Goal: Task Accomplishment & Management: Use online tool/utility

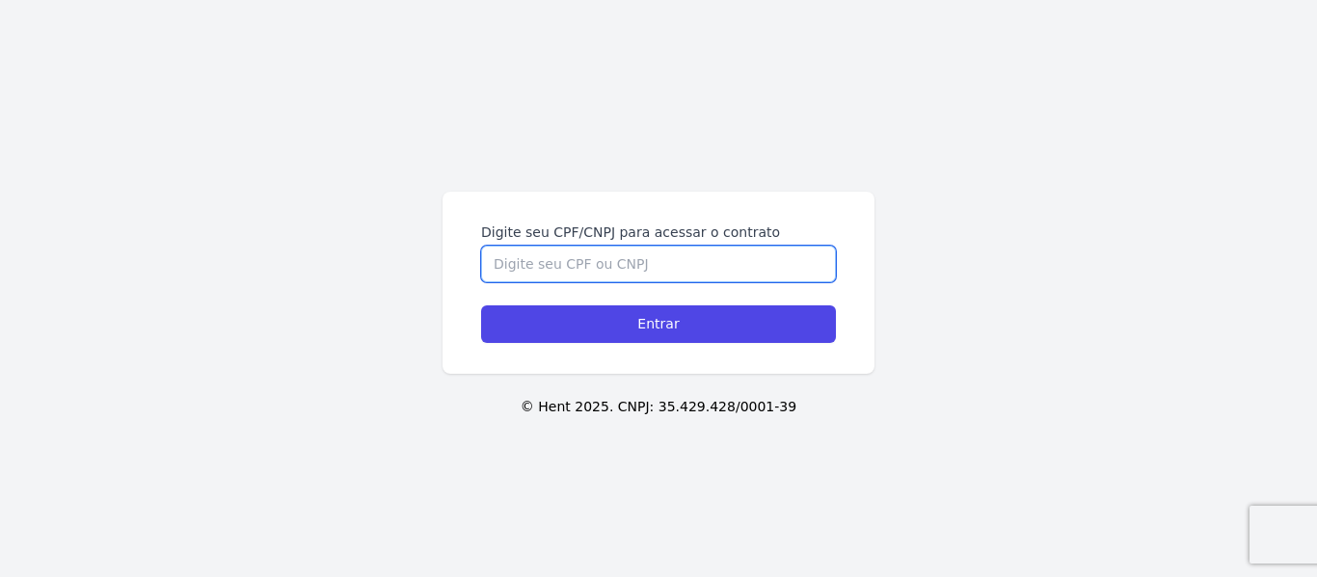
click at [648, 265] on input "Digite seu CPF/CNPJ para acessar o contrato" at bounding box center [658, 264] width 355 height 37
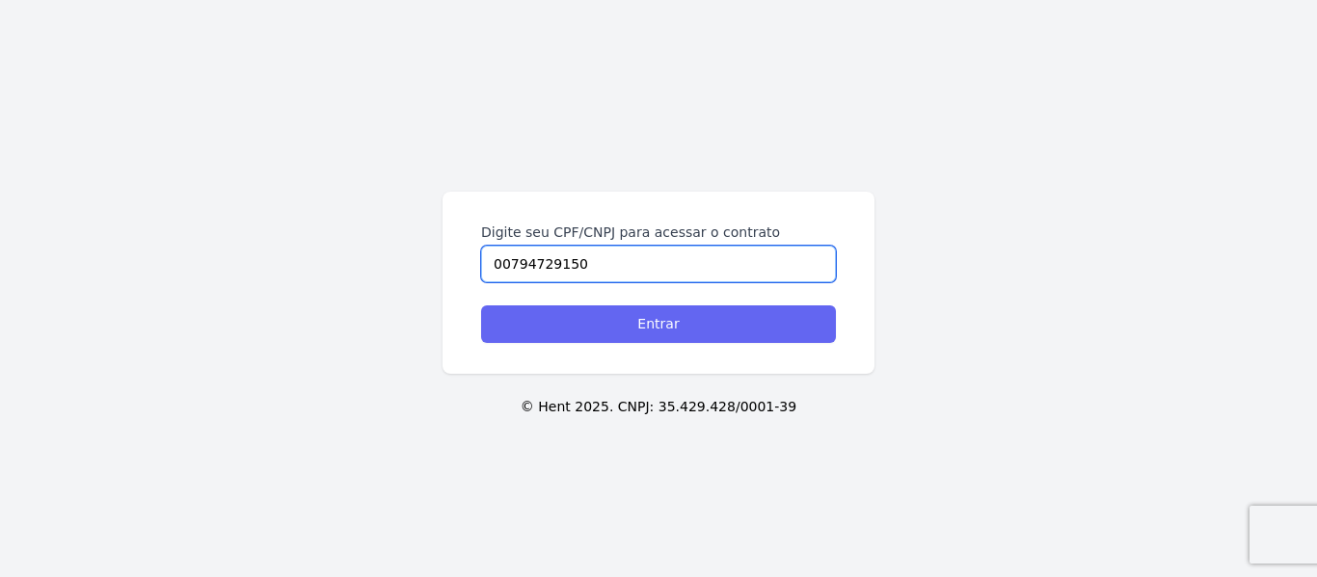
type input "00794729150"
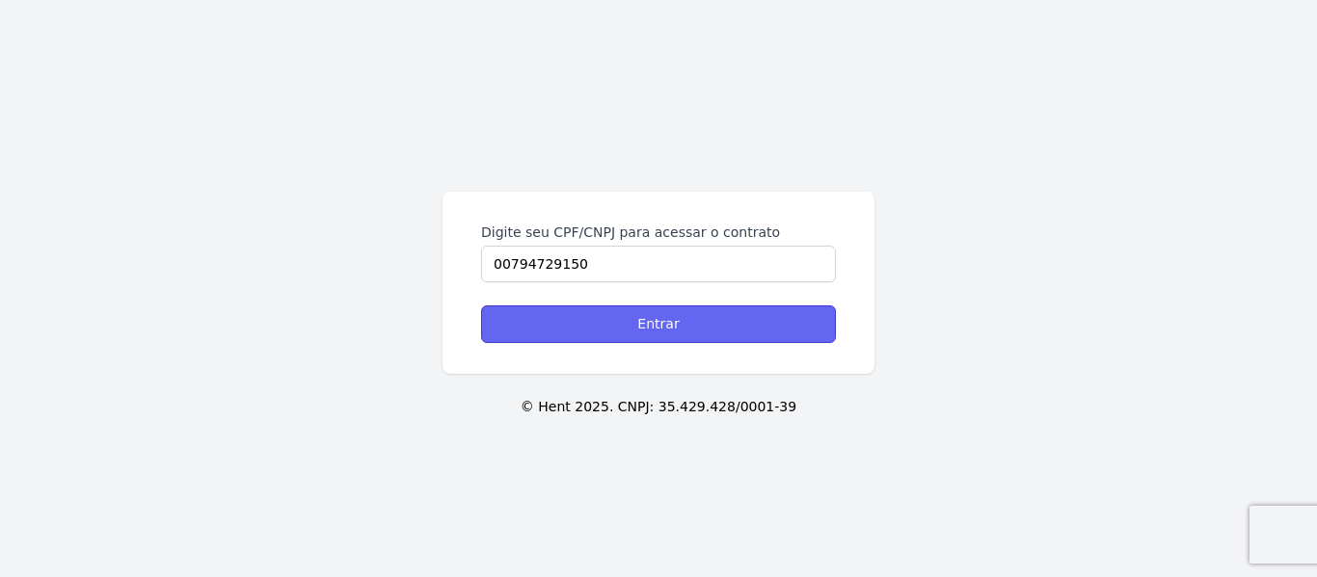
click at [630, 325] on input "Entrar" at bounding box center [658, 325] width 355 height 38
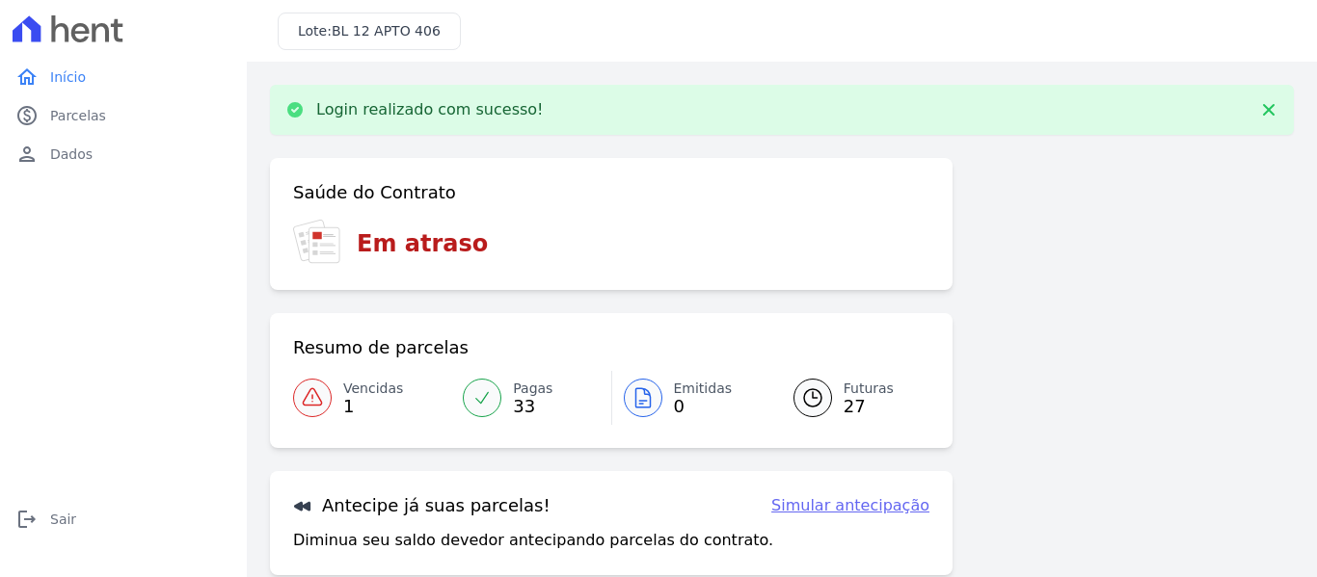
click at [315, 391] on icon at bounding box center [312, 396] width 18 height 16
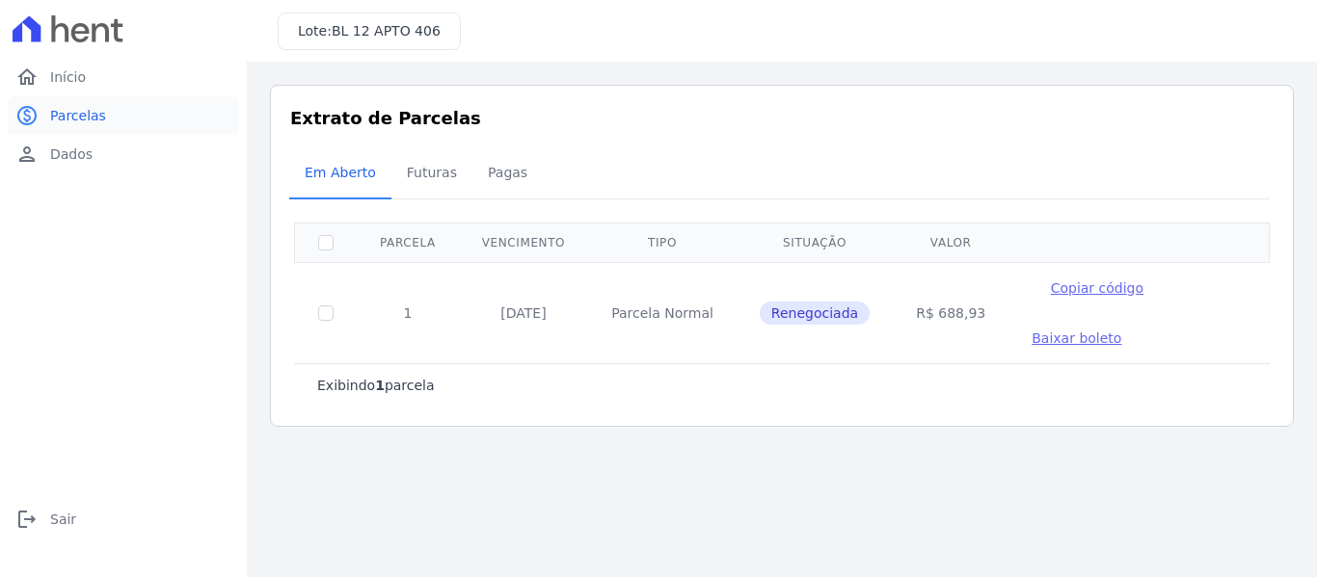
click at [94, 116] on span "Parcelas" at bounding box center [78, 115] width 56 height 19
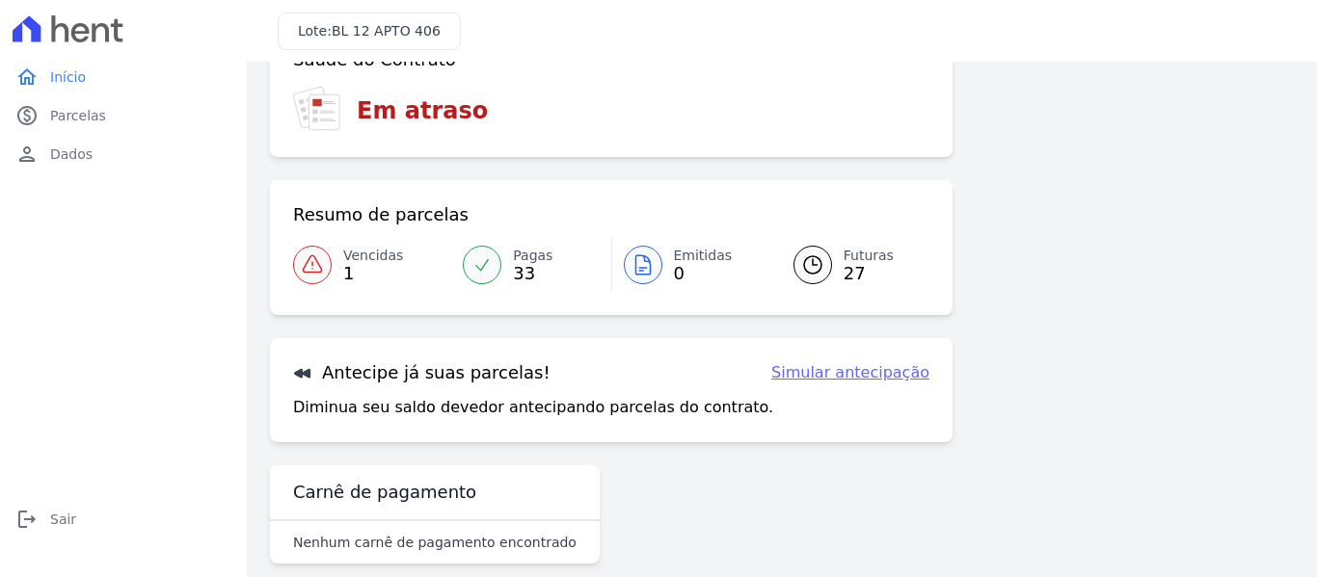
scroll to position [85, 0]
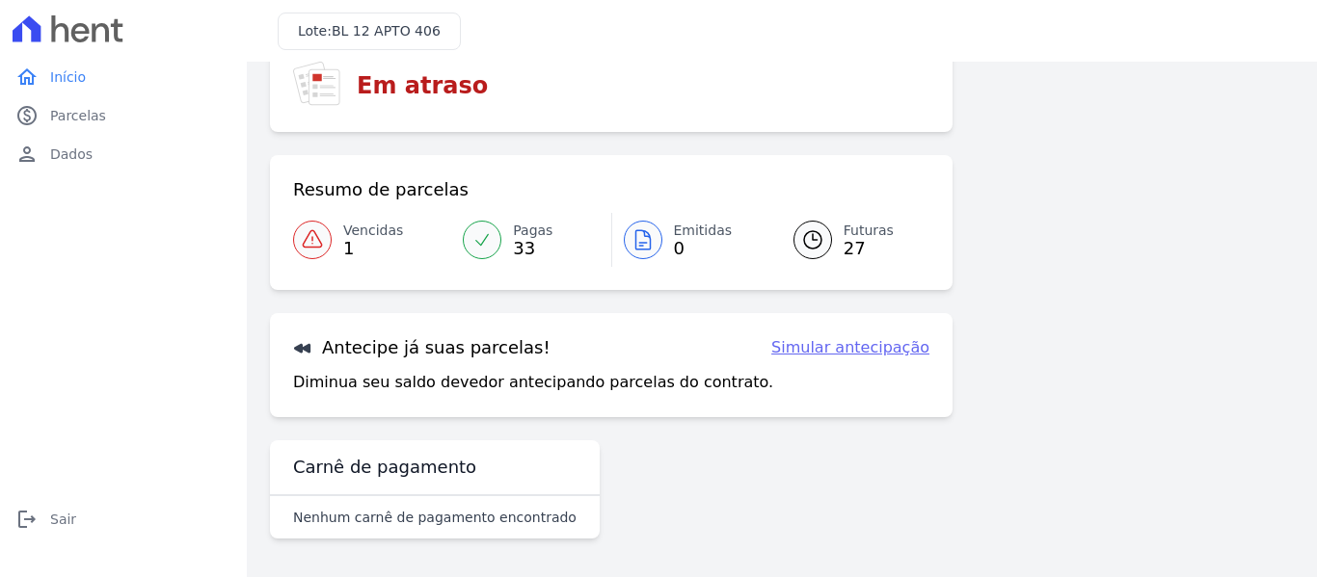
click at [801, 242] on icon at bounding box center [812, 239] width 23 height 23
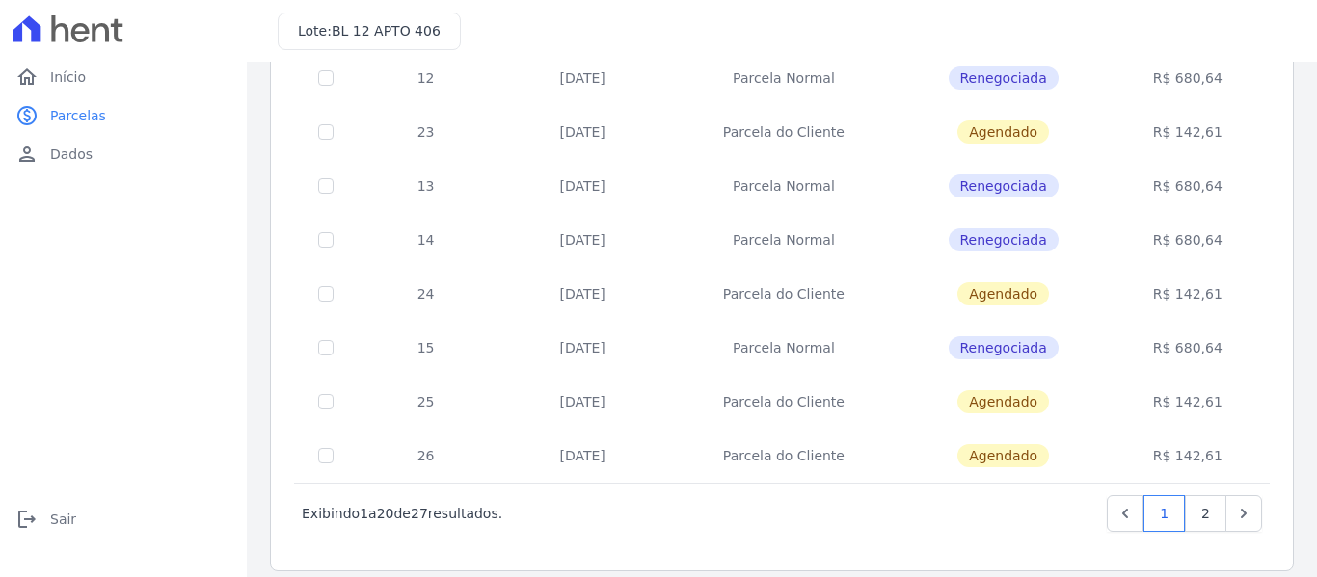
scroll to position [868, 0]
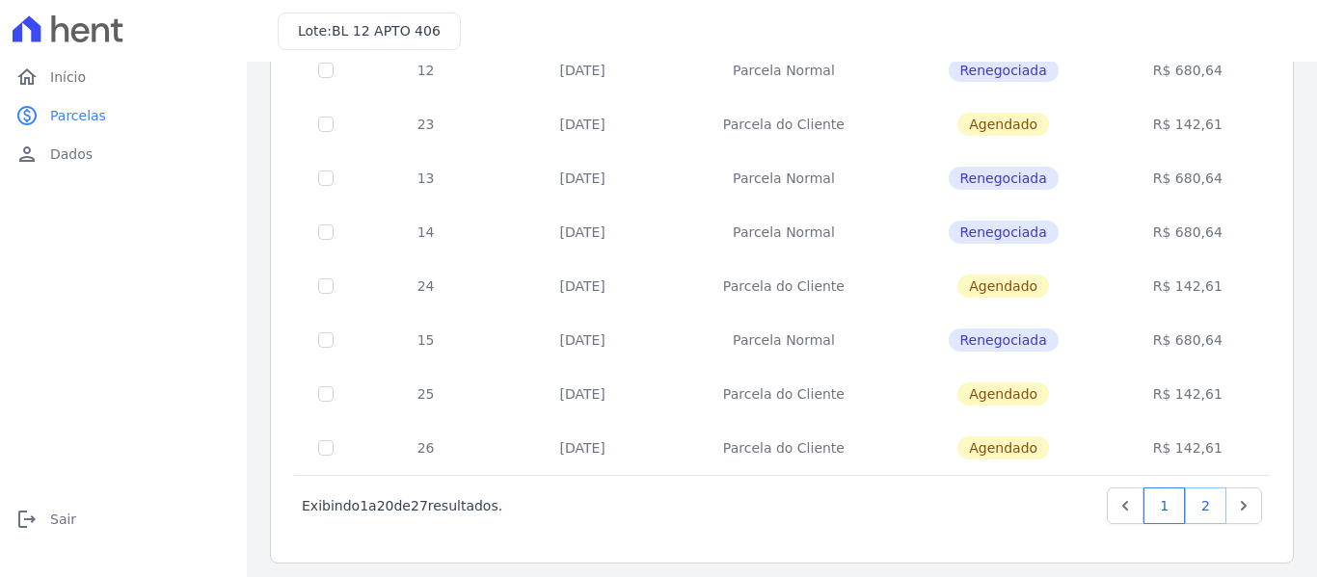
click at [1190, 509] on link "2" at bounding box center [1205, 506] width 41 height 37
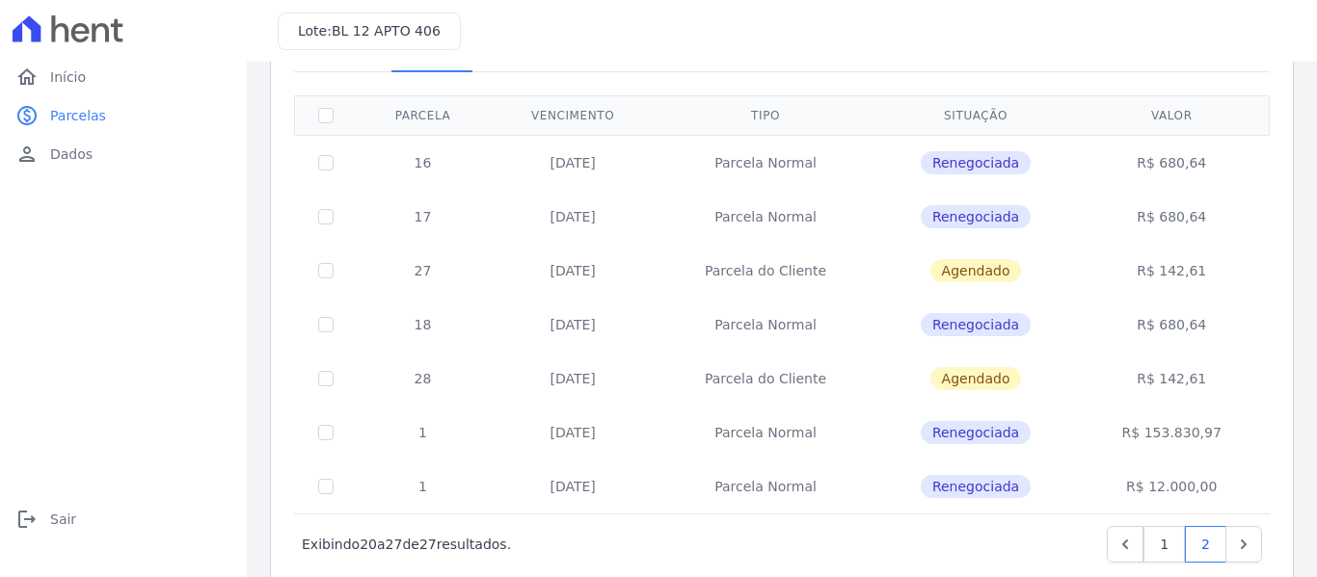
scroll to position [175, 0]
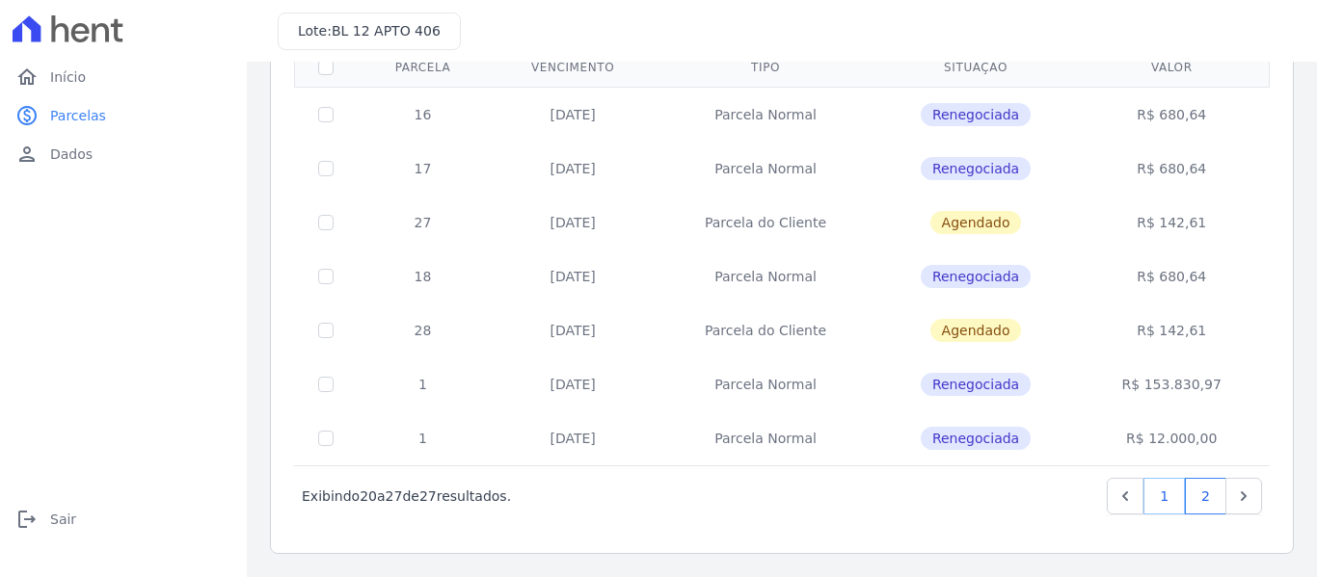
click at [1153, 497] on link "1" at bounding box center [1163, 496] width 41 height 37
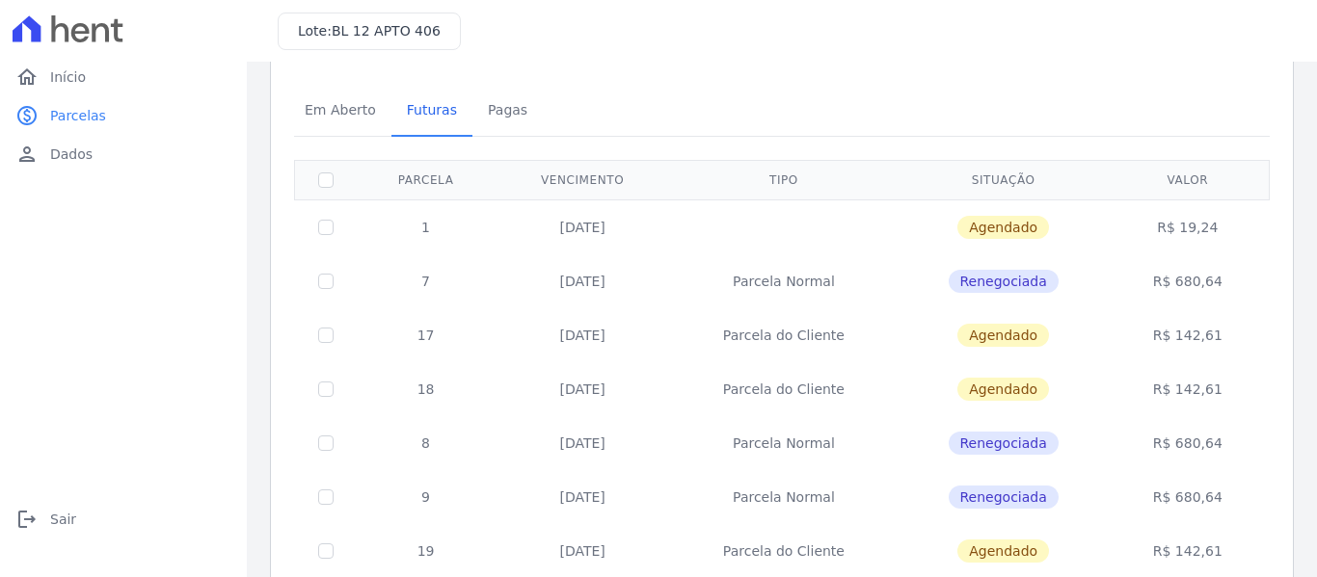
scroll to position [96, 0]
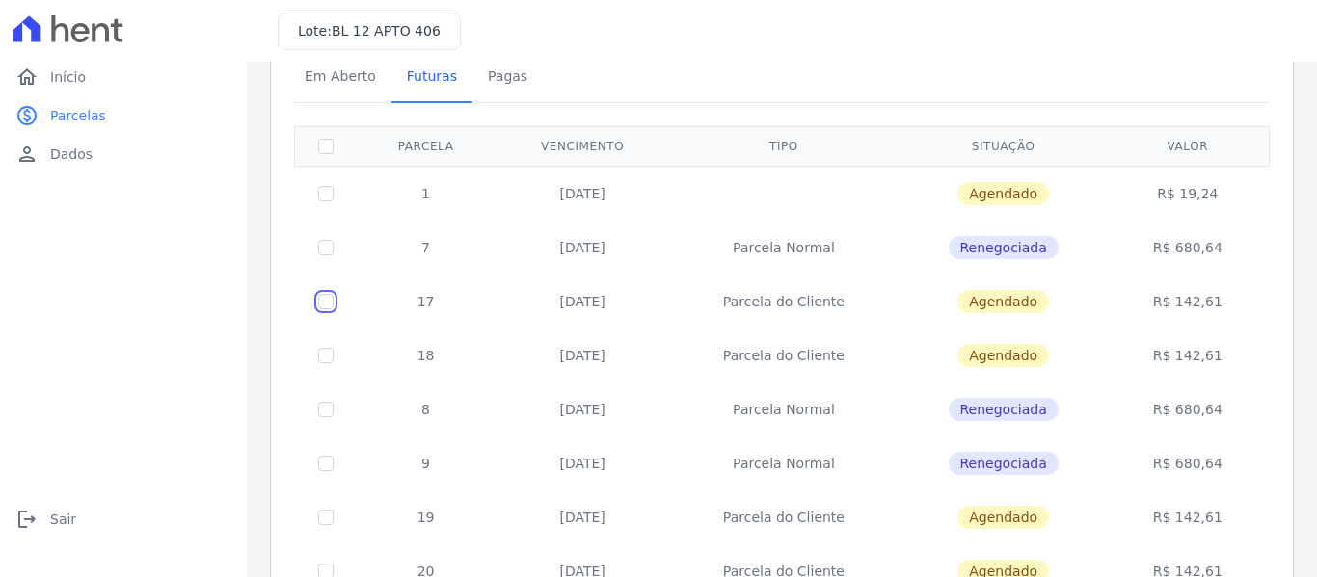
click at [330, 201] on input "checkbox" at bounding box center [325, 193] width 15 height 15
checkbox input "true"
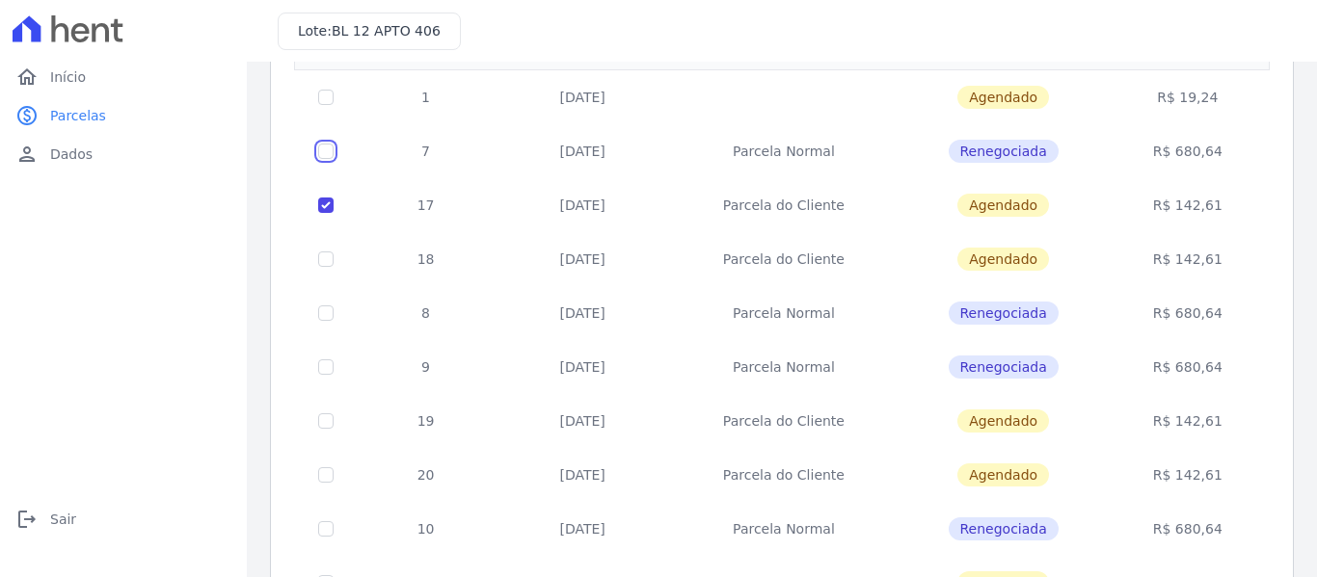
click at [321, 105] on input "checkbox" at bounding box center [325, 97] width 15 height 15
checkbox input "true"
click at [323, 105] on input "checkbox" at bounding box center [325, 97] width 15 height 15
checkbox input "true"
click at [328, 105] on input "checkbox" at bounding box center [325, 97] width 15 height 15
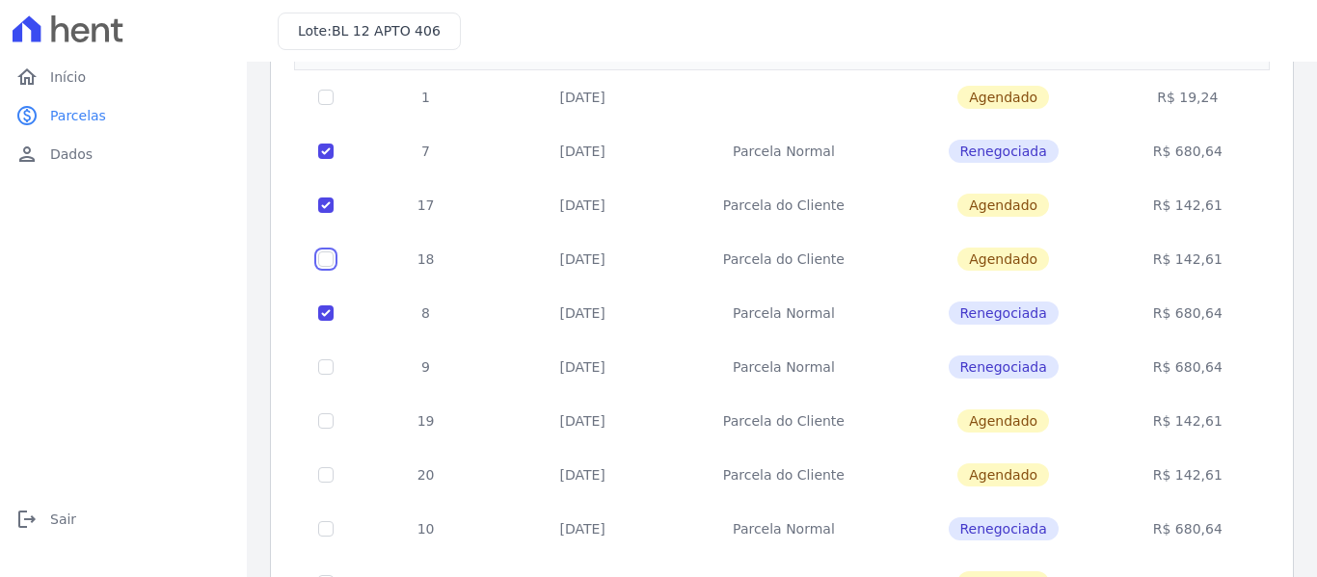
checkbox input "true"
click at [329, 105] on input "checkbox" at bounding box center [325, 97] width 15 height 15
checkbox input "true"
click at [334, 418] on td at bounding box center [326, 421] width 63 height 54
drag, startPoint x: 321, startPoint y: 423, endPoint x: 335, endPoint y: 458, distance: 37.6
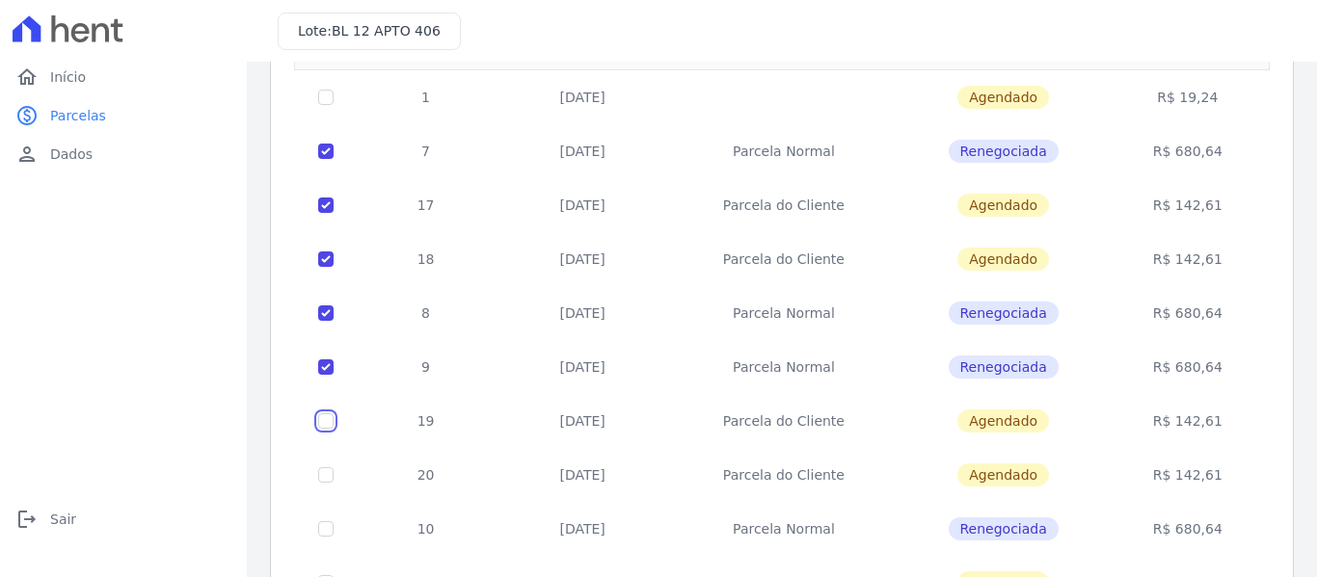
click at [321, 105] on input "checkbox" at bounding box center [325, 97] width 15 height 15
checkbox input "true"
click at [320, 105] on input "checkbox" at bounding box center [325, 97] width 15 height 15
checkbox input "true"
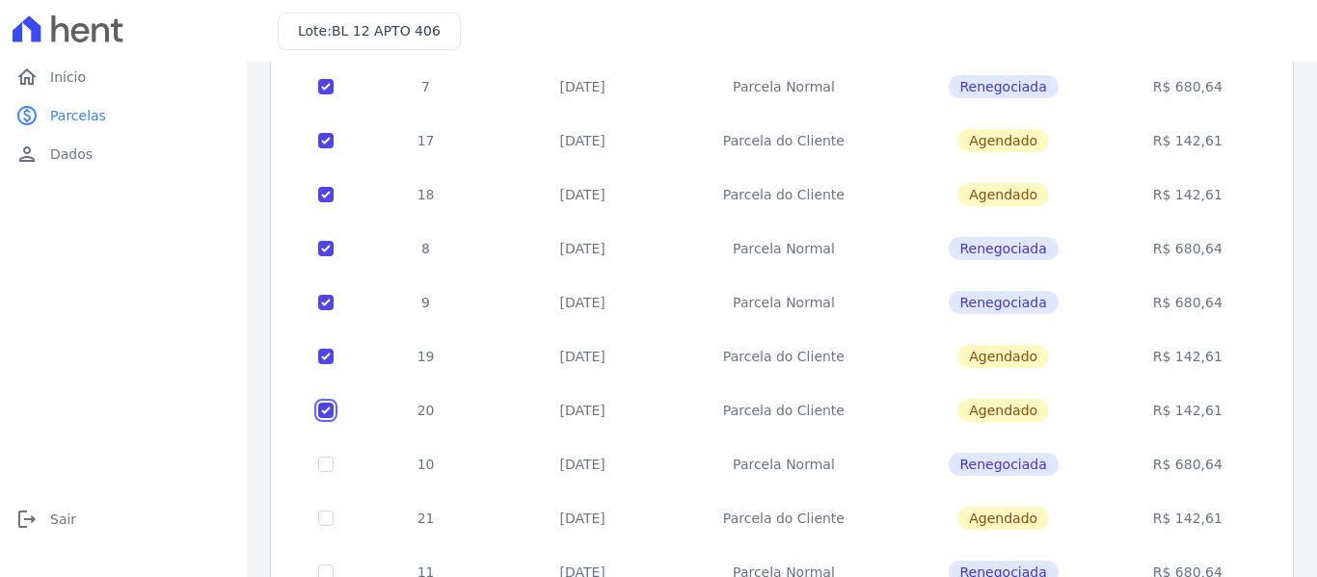
scroll to position [289, 0]
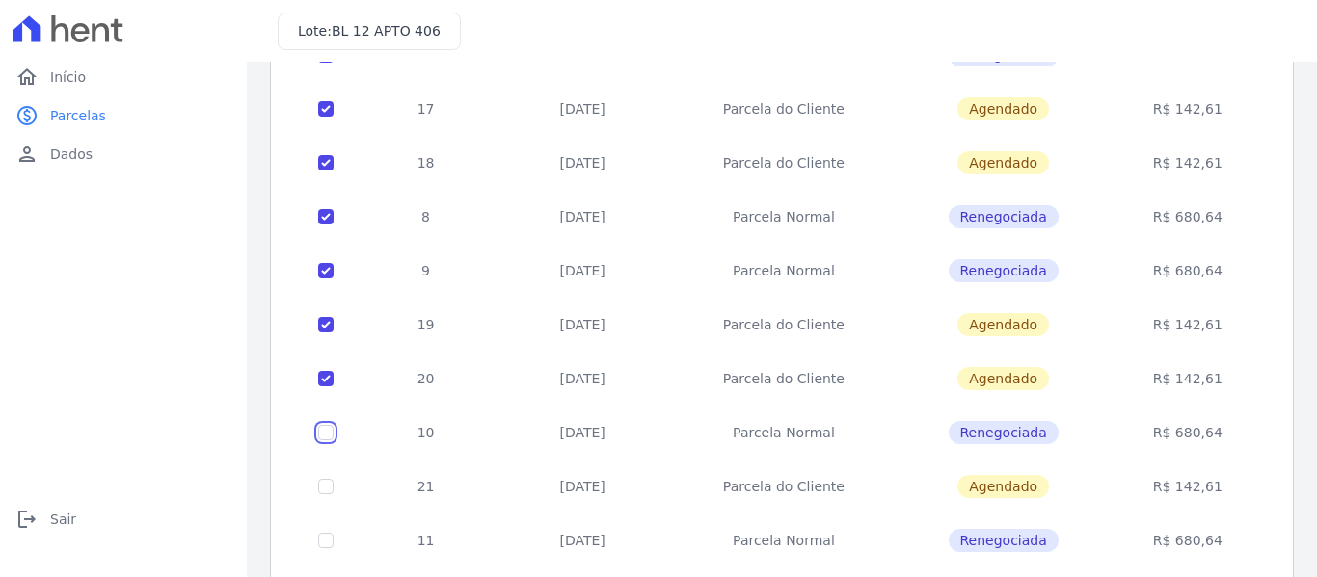
click at [323, 9] on input "checkbox" at bounding box center [325, 0] width 15 height 15
checkbox input "true"
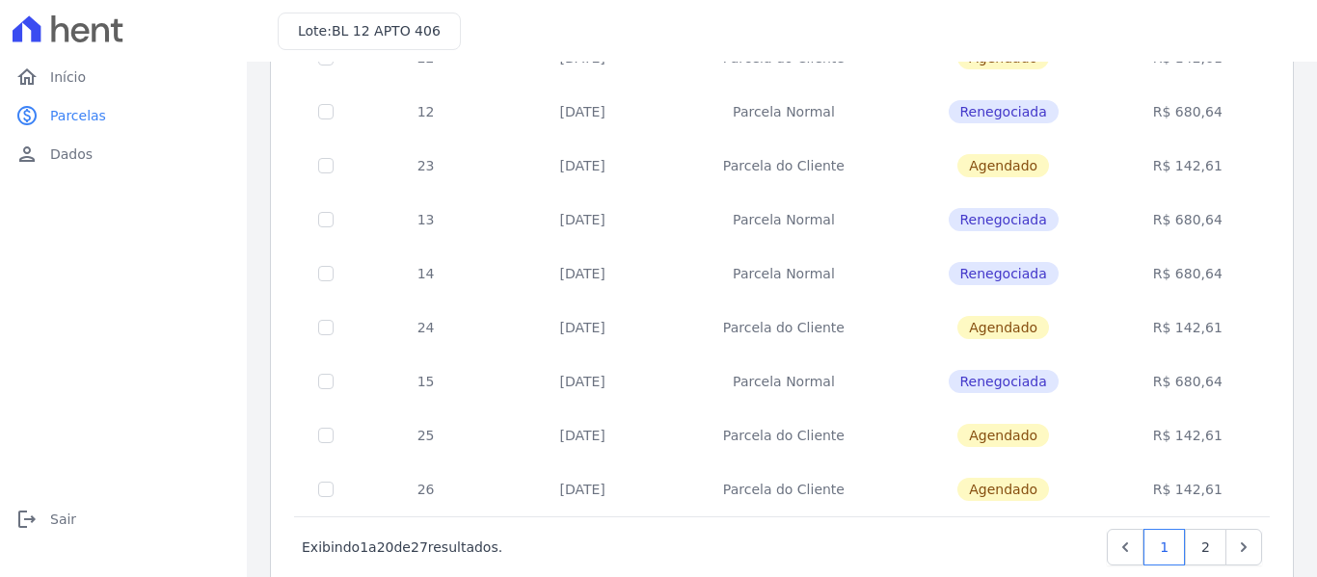
scroll to position [877, 0]
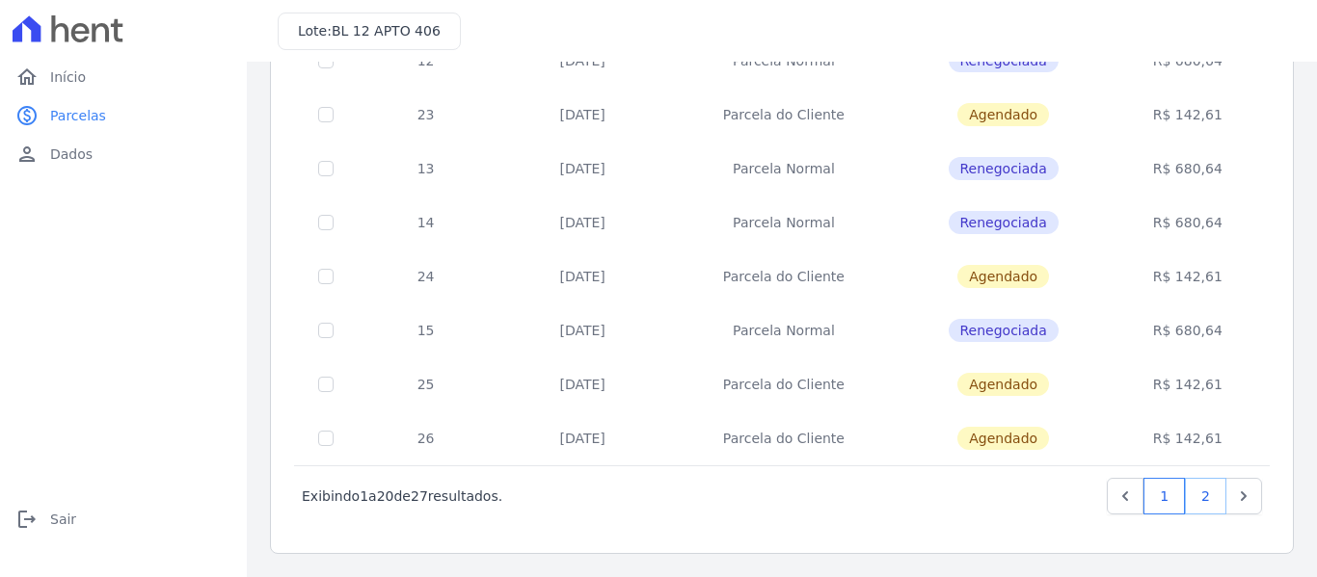
click at [1191, 495] on link "2" at bounding box center [1205, 496] width 41 height 37
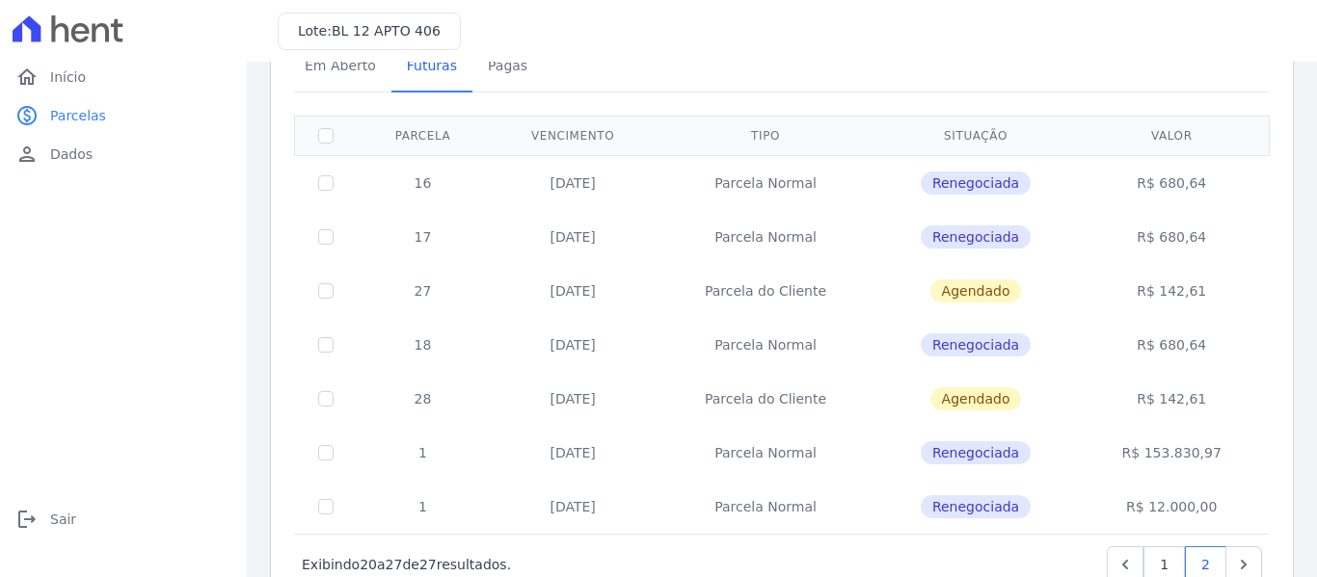
scroll to position [175, 0]
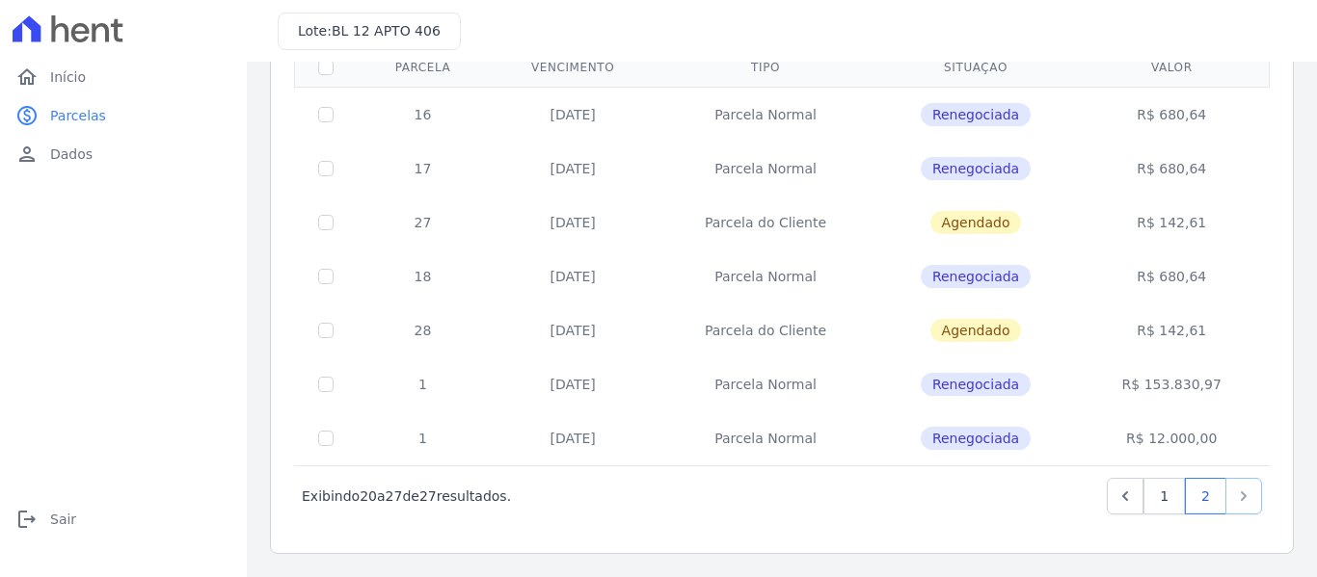
click at [1241, 498] on link "Next" at bounding box center [1243, 496] width 37 height 37
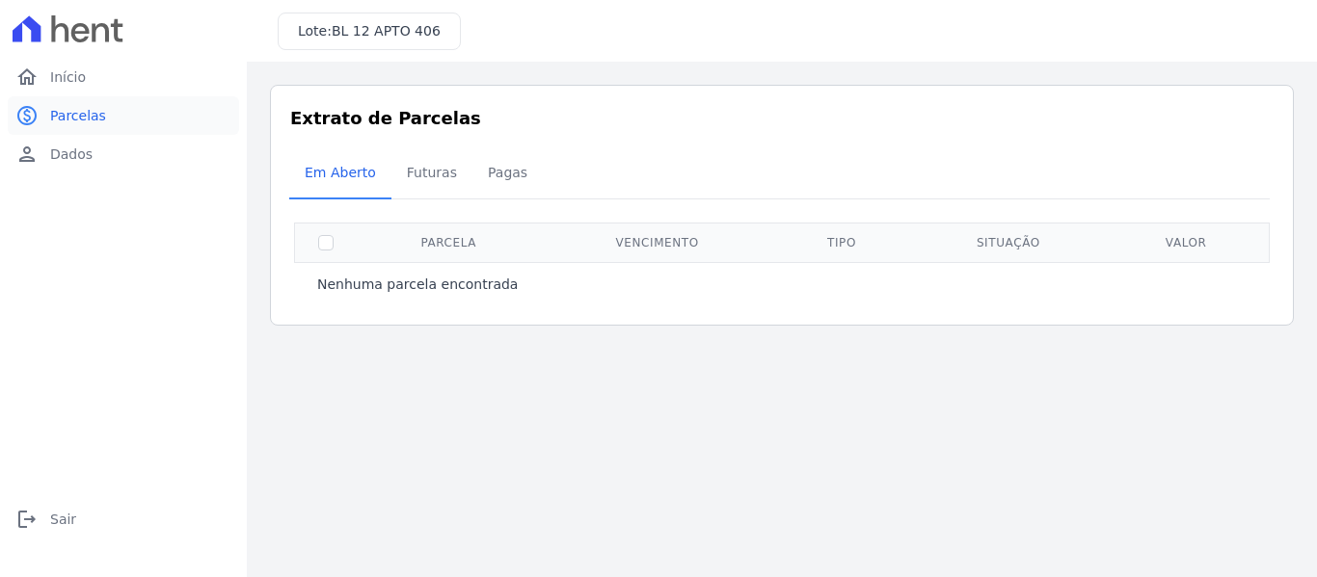
click at [92, 120] on span "Parcelas" at bounding box center [78, 115] width 56 height 19
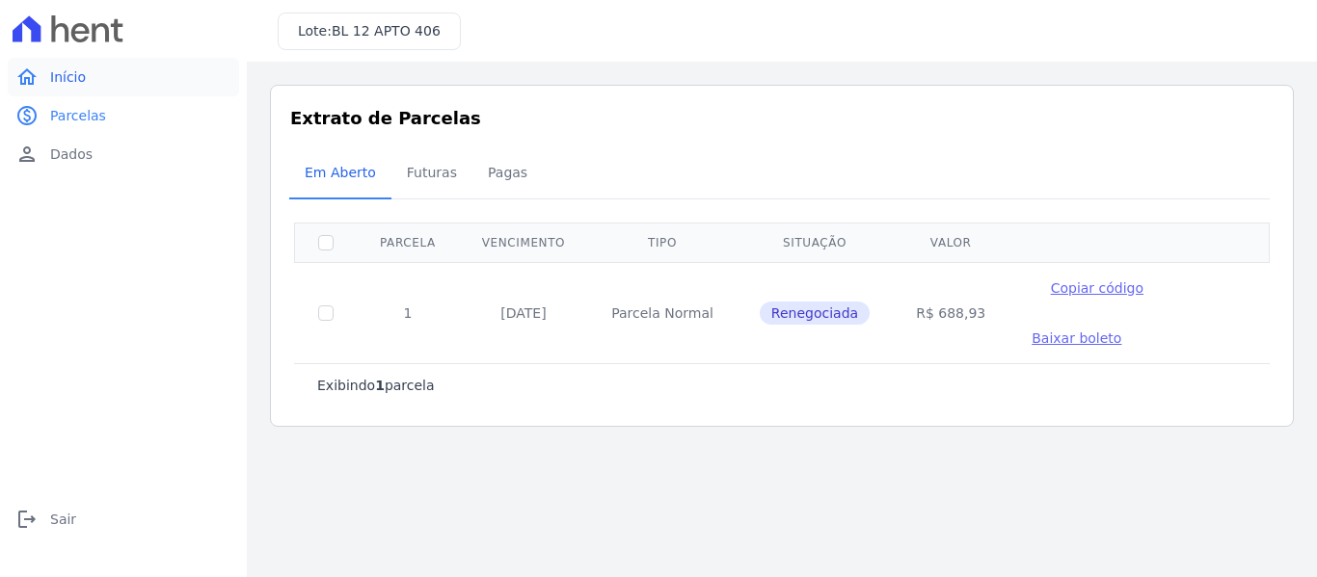
click at [76, 81] on span "Início" at bounding box center [68, 76] width 36 height 19
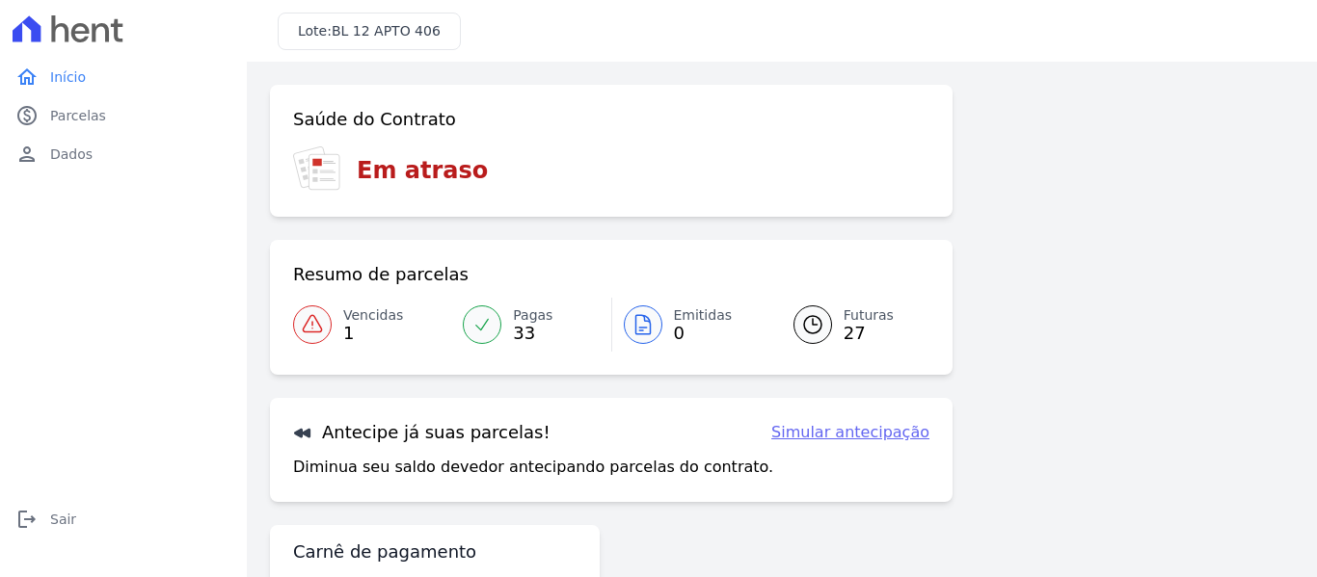
scroll to position [85, 0]
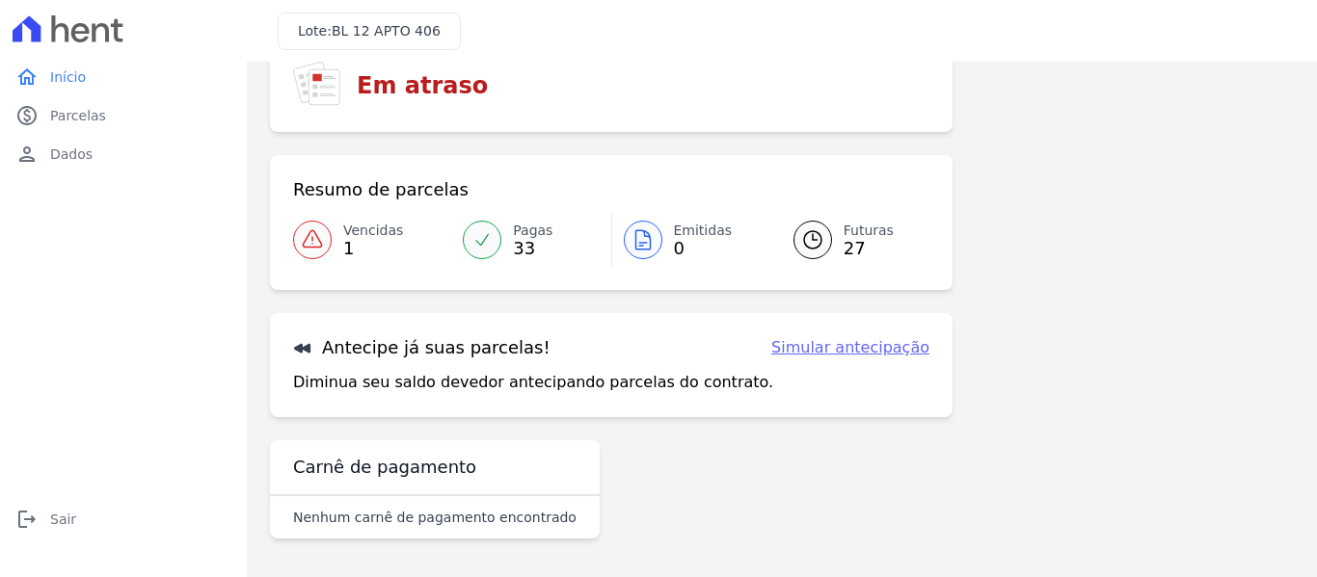
click at [850, 350] on link "Simular antecipação" at bounding box center [850, 347] width 158 height 23
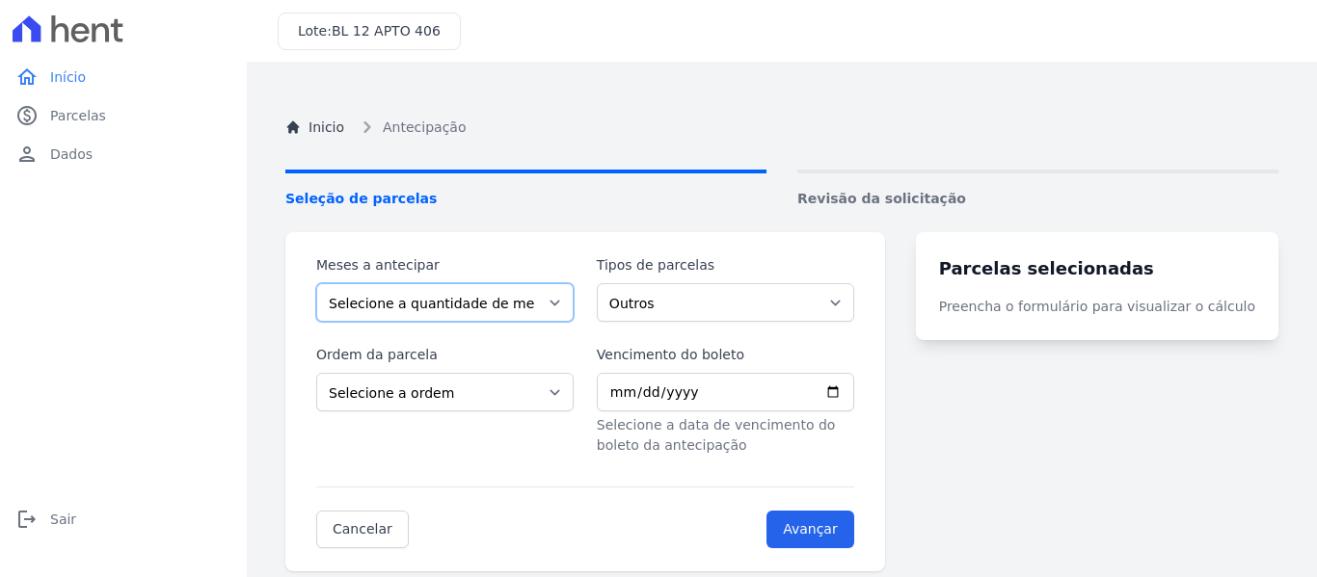
click at [498, 298] on select "Selecione a quantidade de meses a antecipar 1 2 3 4 5 6 7 8 9 10 11 12 13 14 15…" at bounding box center [444, 302] width 257 height 39
select select "4"
click at [316, 283] on select "Selecione a quantidade de meses a antecipar 1 2 3 4 5 6 7 8 9 10 11 12 13 14 15…" at bounding box center [444, 302] width 257 height 39
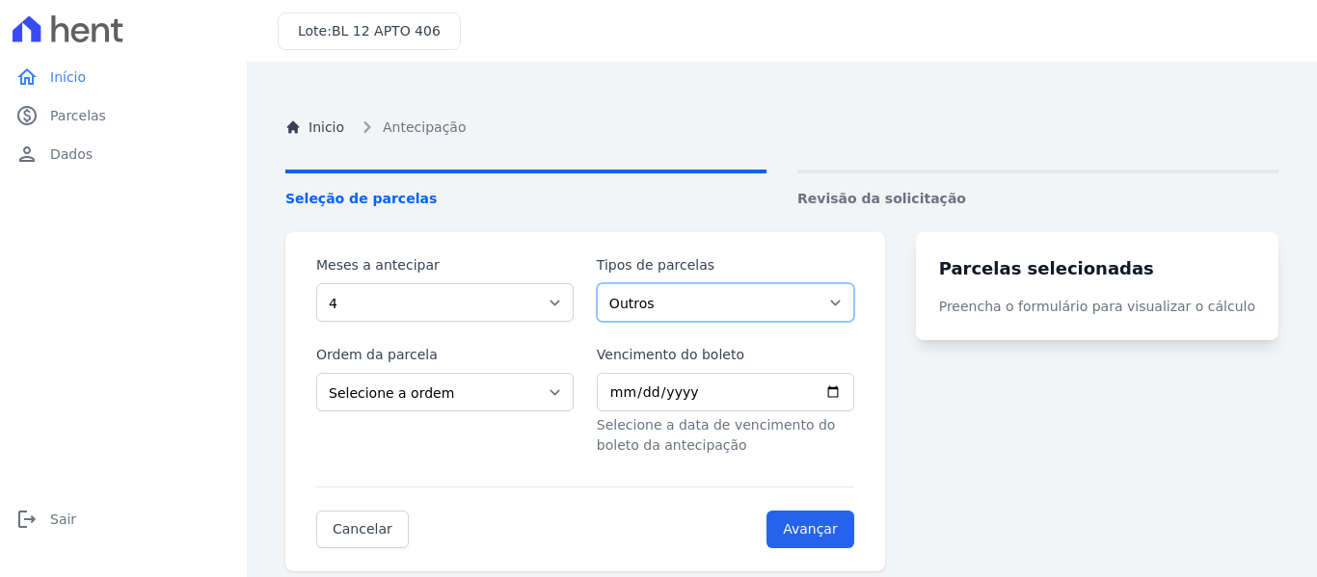
click at [679, 311] on select "Outros Parcela Normal Parcela do Cliente Financiamento CEF" at bounding box center [725, 302] width 257 height 39
click at [608, 283] on select "Outros Parcela Normal Parcela do Cliente Financiamento CEF" at bounding box center [725, 302] width 257 height 39
drag, startPoint x: 737, startPoint y: 306, endPoint x: 738, endPoint y: 319, distance: 13.5
click at [737, 306] on select "Outros Parcela Normal Parcela do Cliente Financiamento CEF" at bounding box center [725, 302] width 257 height 39
select select "customer"
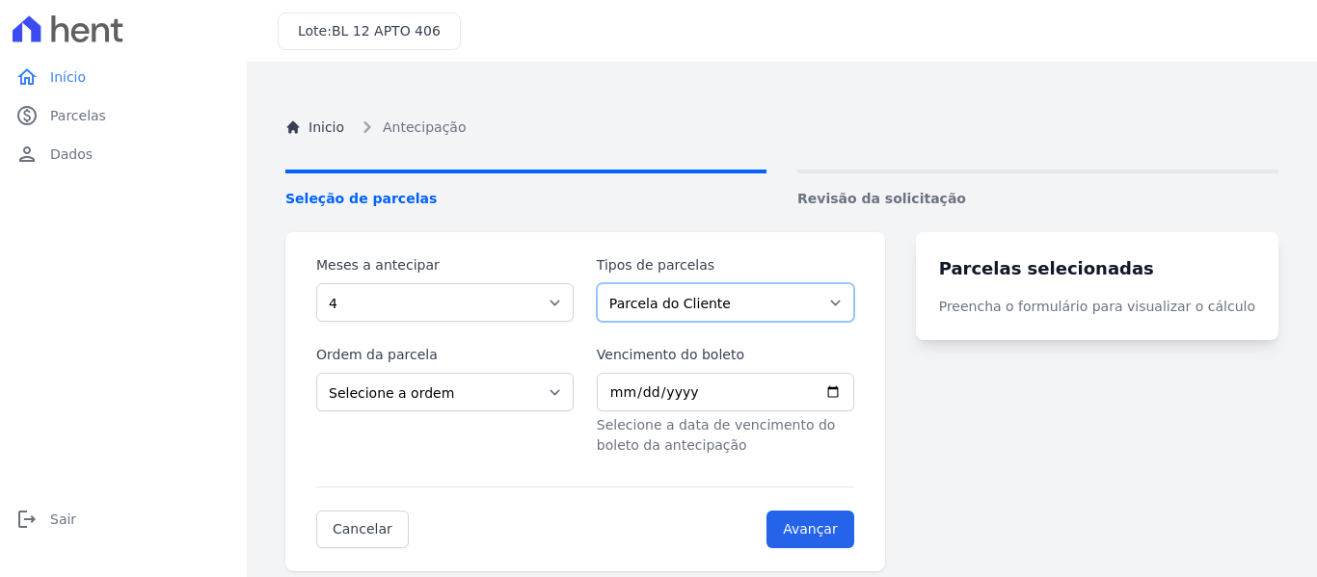
click at [608, 283] on select "Outros Parcela Normal Parcela do Cliente Financiamento CEF" at bounding box center [725, 302] width 257 height 39
click at [498, 397] on select "Selecione a ordem Últimas parcelas Primeiras parcelas" at bounding box center [444, 392] width 257 height 39
select select "beginning"
click at [316, 373] on select "Selecione a ordem Últimas parcelas Primeiras parcelas" at bounding box center [444, 392] width 257 height 39
click at [624, 387] on input "Vencimento do boleto" at bounding box center [725, 392] width 257 height 39
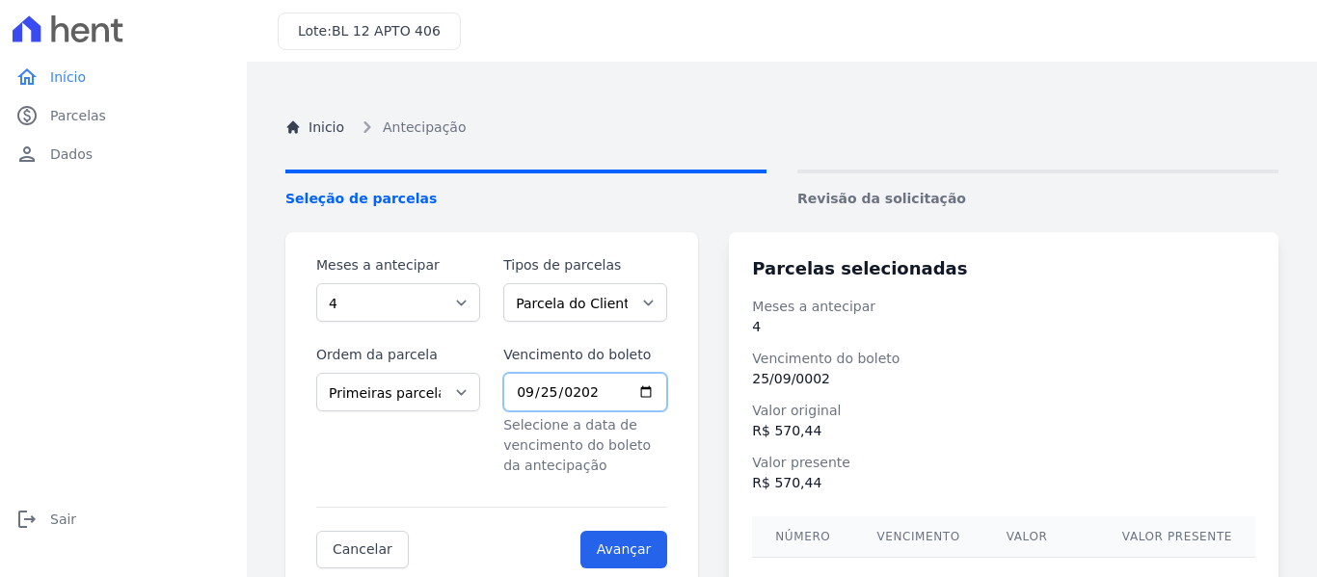
type input "[DATE]"
click at [628, 312] on select "Outros Parcela Normal Parcela do Cliente Financiamento CEF" at bounding box center [585, 302] width 164 height 39
select select "standard"
click at [509, 283] on select "Outros Parcela Normal Parcela do Cliente Financiamento CEF" at bounding box center [585, 302] width 164 height 39
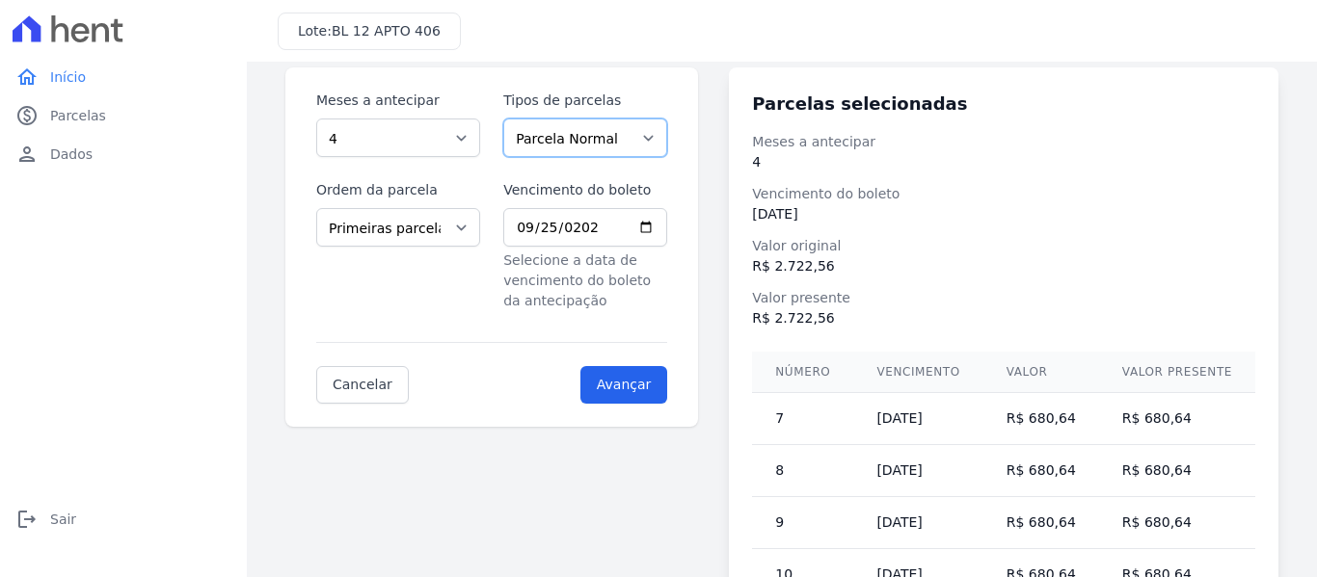
scroll to position [72, 0]
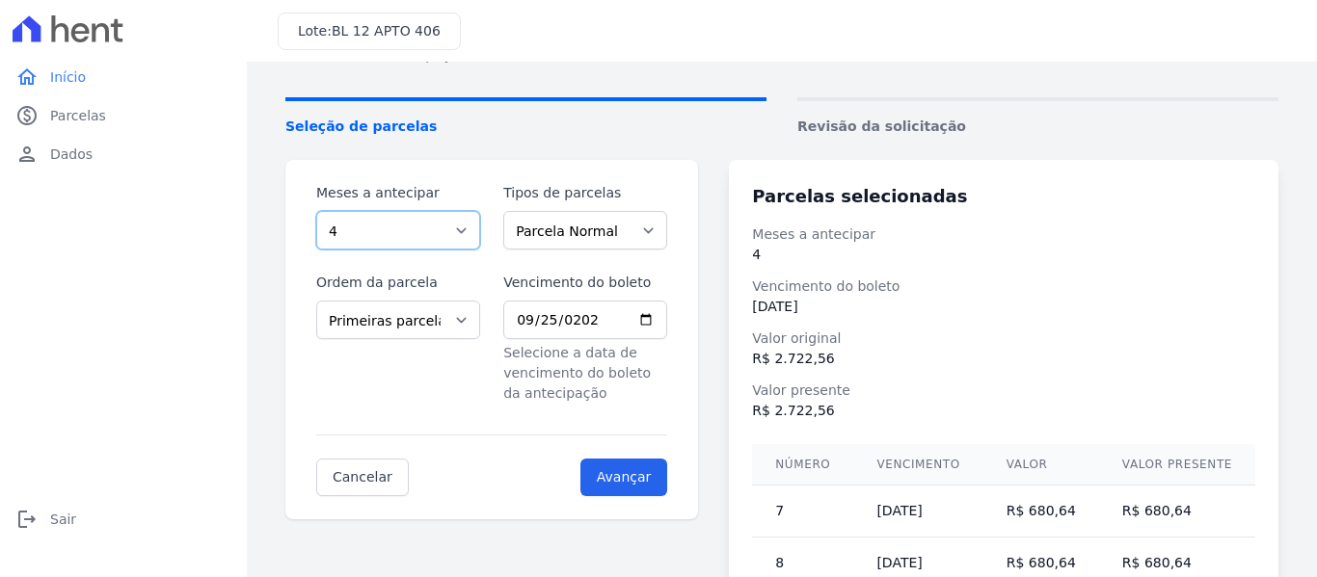
click at [383, 219] on select "Selecione a quantidade de meses a antecipar 1 2 3 4 5 6 7 8 9 10 11 12 13 14 15…" at bounding box center [398, 230] width 164 height 39
click at [316, 211] on select "Selecione a quantidade de meses a antecipar 1 2 3 4 5 6 7 8 9 10 11 12 13 14 15…" at bounding box center [398, 230] width 164 height 39
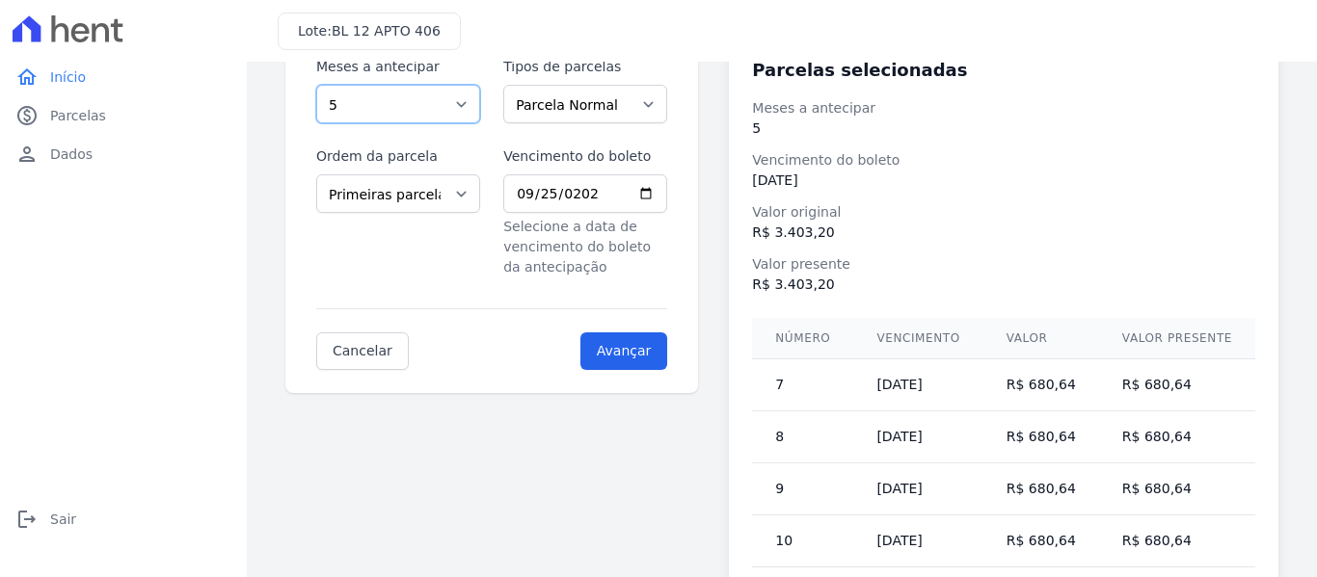
scroll to position [221, 0]
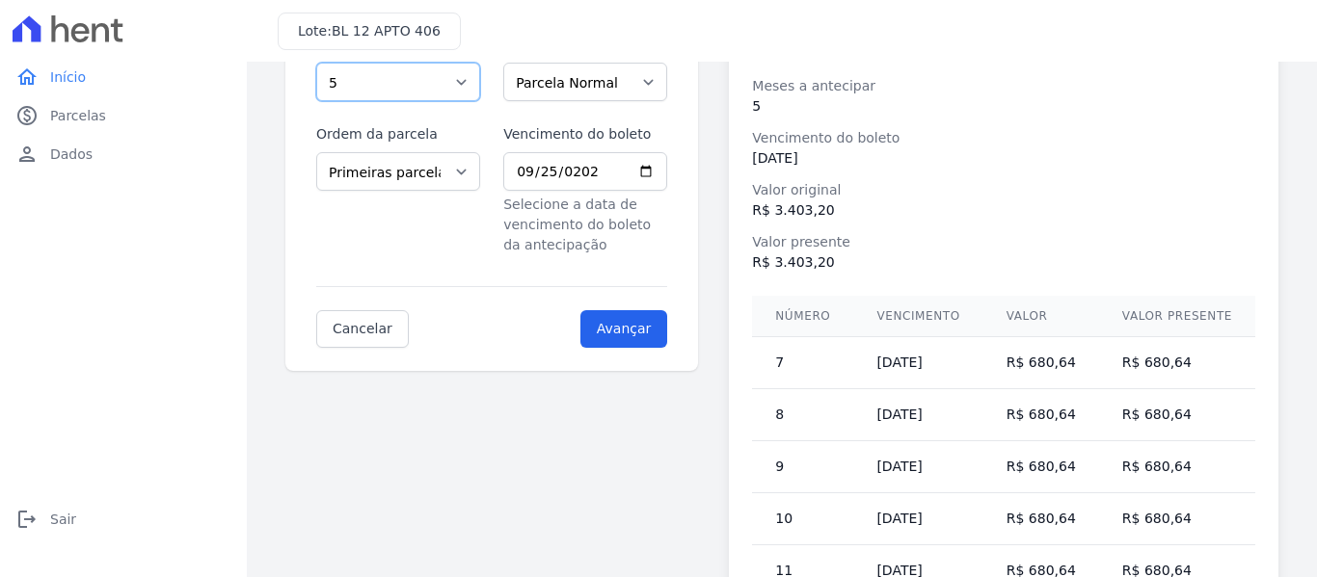
click at [455, 88] on select "Selecione a quantidade de meses a antecipar 1 2 3 4 5 6 7 8 9 10 11 12 13 14 15…" at bounding box center [398, 82] width 164 height 39
select select "16"
click at [316, 63] on select "Selecione a quantidade de meses a antecipar 1 2 3 4 5 6 7 8 9 10 11 12 13 14 15…" at bounding box center [398, 82] width 164 height 39
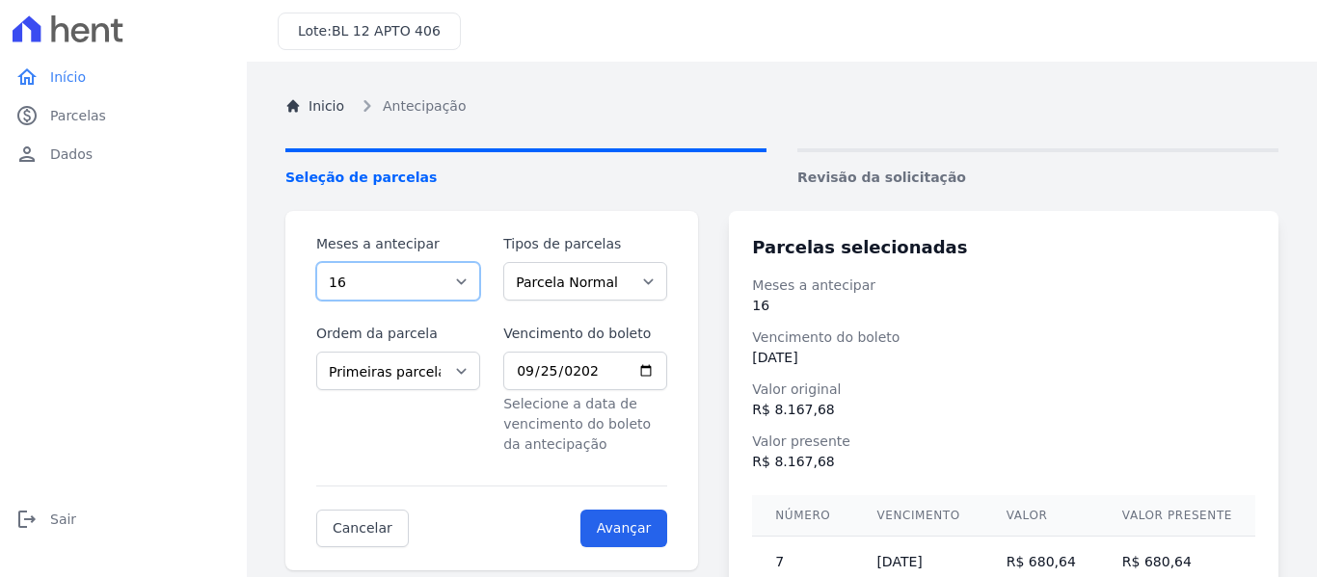
scroll to position [0, 0]
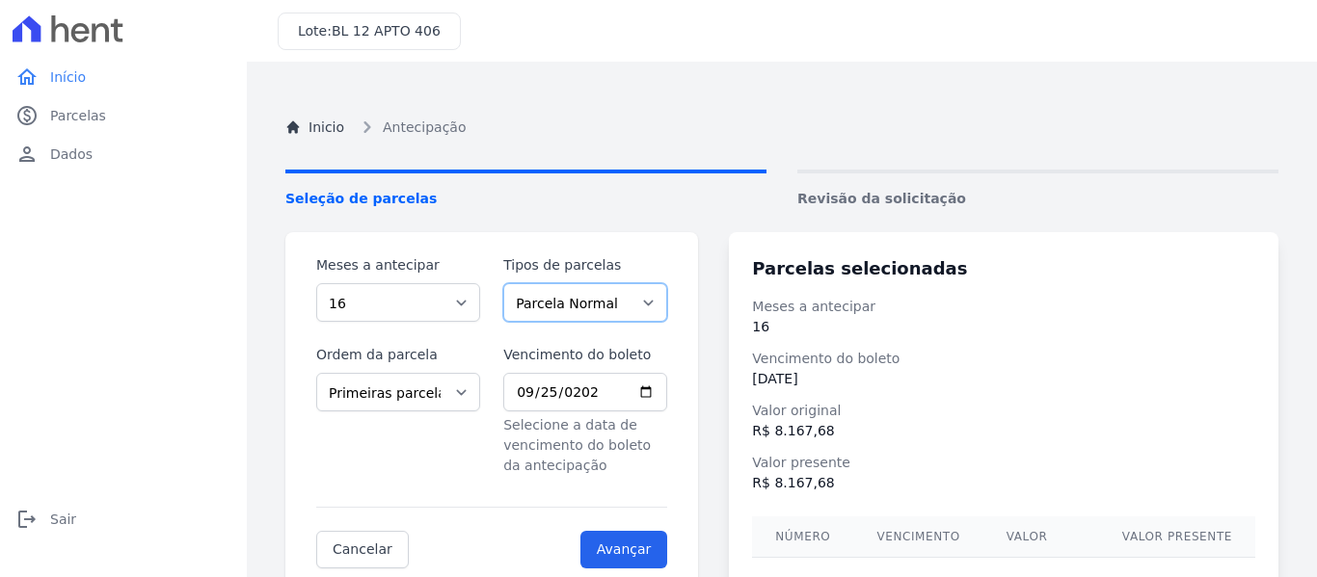
click at [603, 297] on select "Outros Parcela Normal Parcela do Cliente Financiamento CEF" at bounding box center [585, 302] width 164 height 39
click at [509, 283] on select "Outros Parcela Normal Parcela do Cliente Financiamento CEF" at bounding box center [585, 302] width 164 height 39
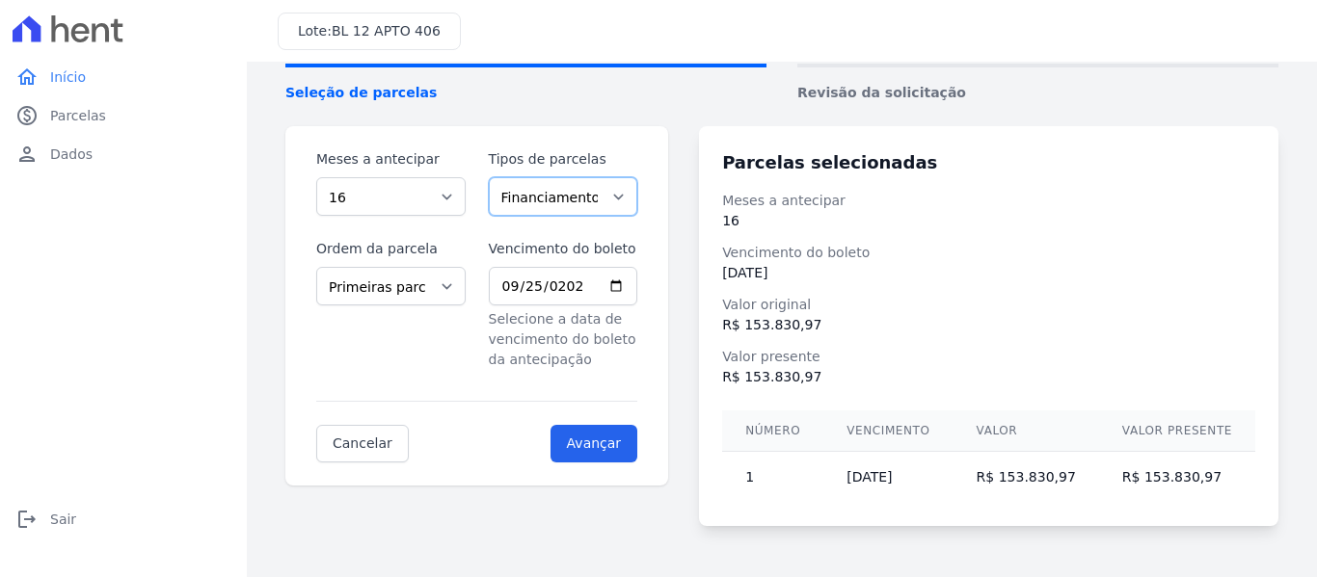
scroll to position [109, 0]
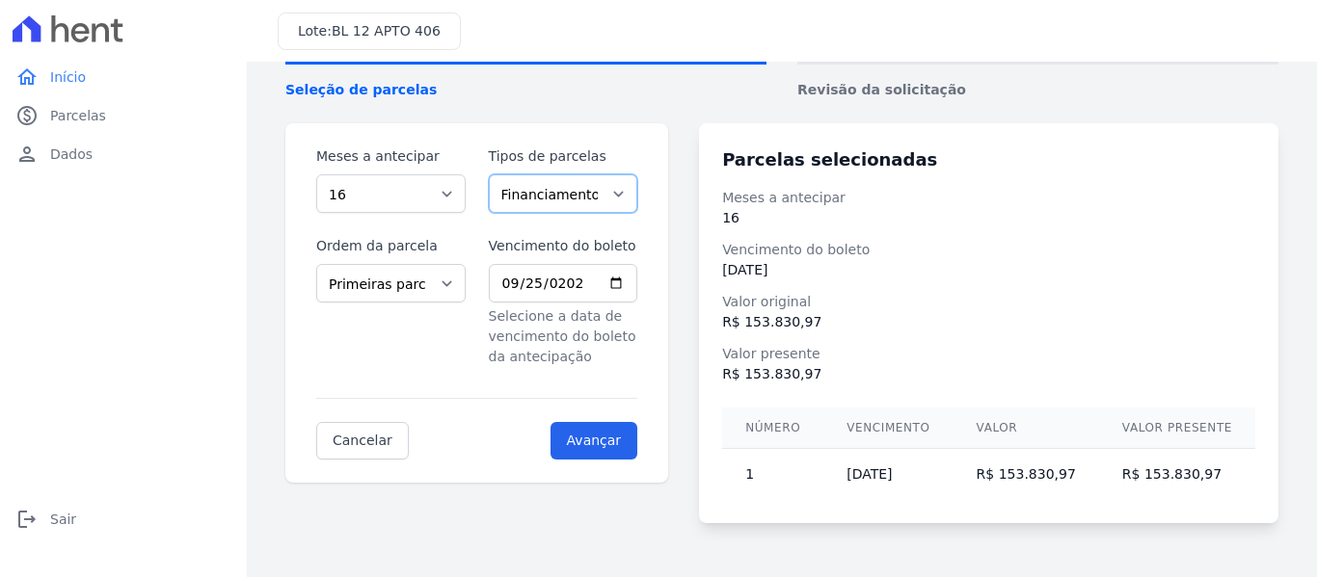
click at [615, 195] on select "Outros Parcela Normal Parcela do Cliente Financiamento CEF" at bounding box center [563, 193] width 149 height 39
select select "standard"
click at [496, 174] on select "Outros Parcela Normal Parcela do Cliente Financiamento CEF" at bounding box center [563, 193] width 149 height 39
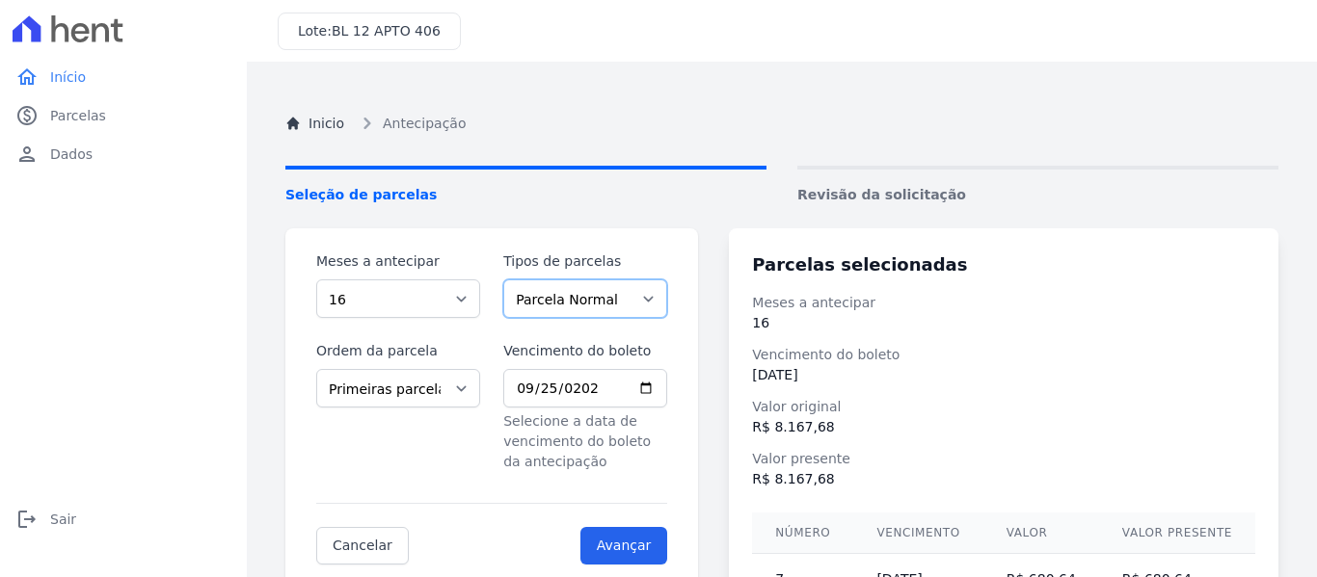
scroll to position [0, 0]
